Goal: Contribute content

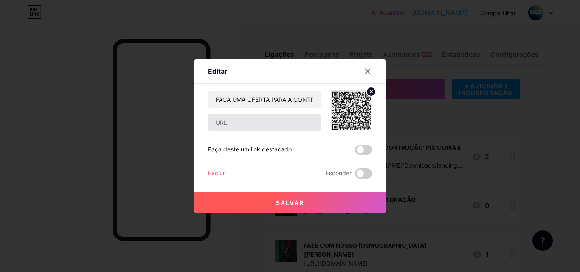
scroll to position [48, 0]
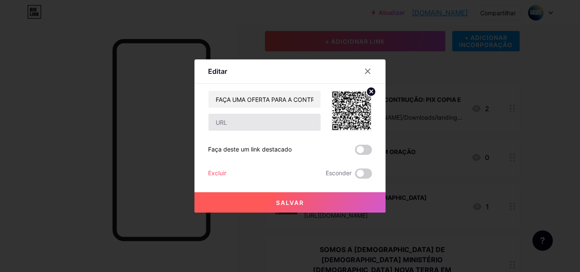
click at [243, 120] on input "text" at bounding box center [265, 122] width 112 height 17
type input "[URL][DOMAIN_NAME]"
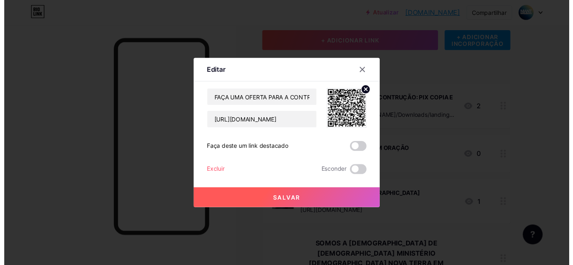
scroll to position [0, 0]
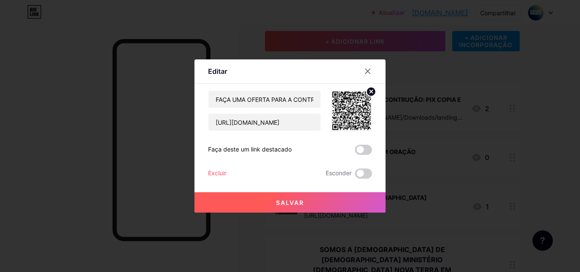
click at [314, 198] on button "Salvar" at bounding box center [290, 202] width 191 height 20
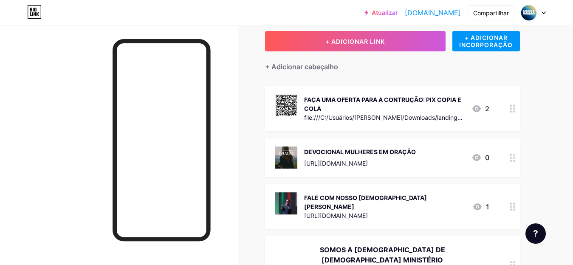
click at [434, 116] on font "file:///C:/Usuários/[PERSON_NAME]/Downloads/landing-pix-[GEOGRAPHIC_DATA]html" at bounding box center [384, 122] width 160 height 16
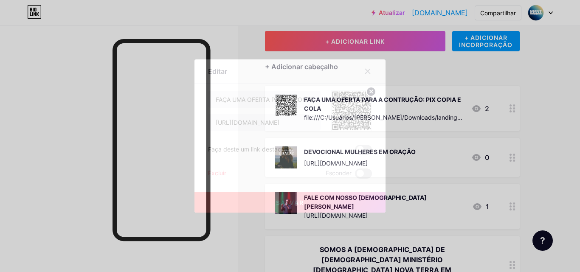
click at [369, 147] on div "Editar Contente YouTube Reproduza vídeos do YouTube sem sair da sua página. ADI…" at bounding box center [290, 135] width 191 height 153
click at [351, 158] on div "FAÇA UMA OFERTA PARA A CONTRUÇÃO: PIX COPIA E COLA [URL][DOMAIN_NAME] Faça dest…" at bounding box center [290, 134] width 164 height 88
click at [359, 153] on span at bounding box center [363, 150] width 17 height 10
click at [355, 152] on input "checkbox" at bounding box center [355, 152] width 0 height 0
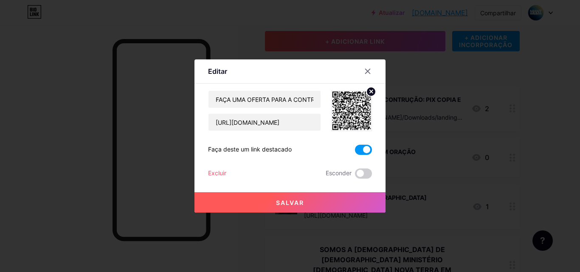
click at [342, 203] on button "Salvar" at bounding box center [290, 202] width 191 height 20
